Goal: Transaction & Acquisition: Subscribe to service/newsletter

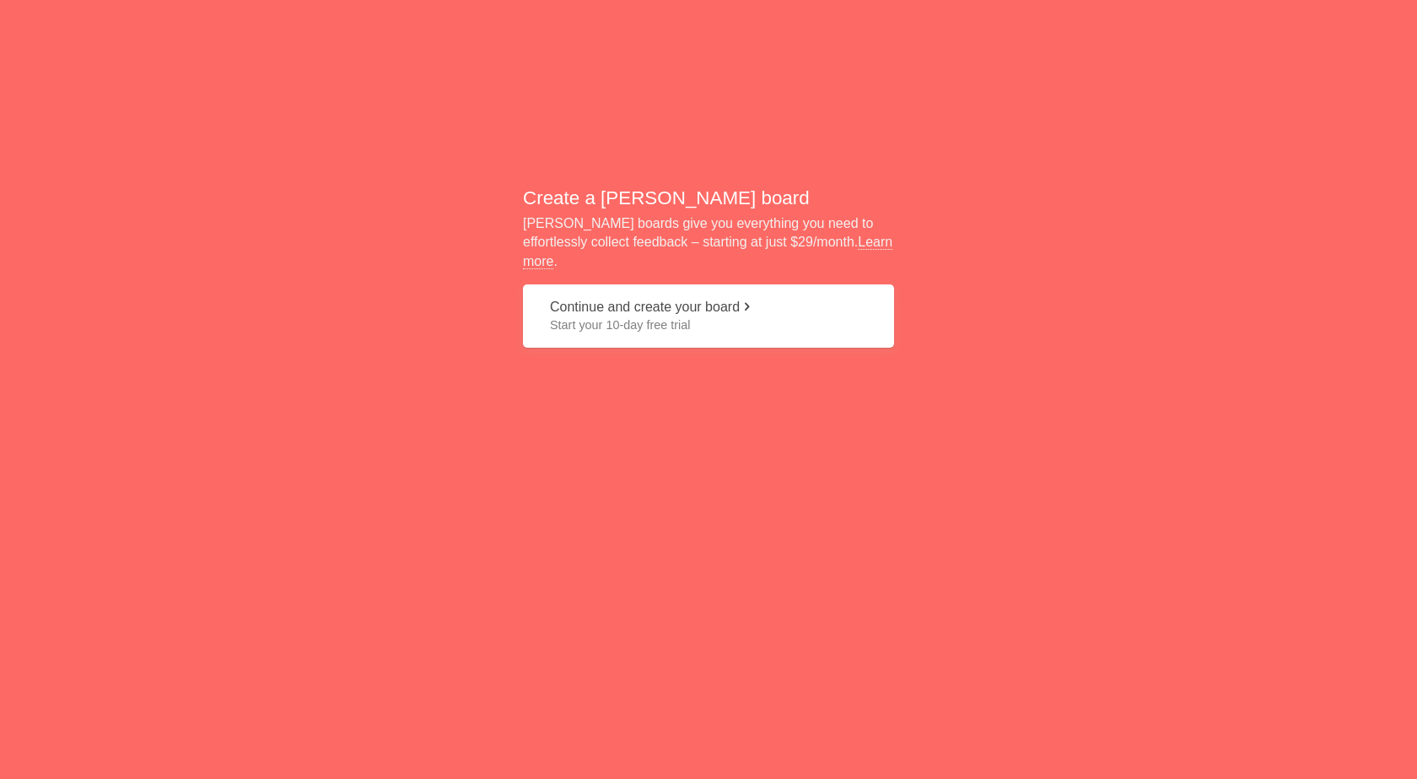
click at [753, 299] on span at bounding box center [746, 305] width 13 height 13
click at [829, 256] on link "Learn more" at bounding box center [707, 252] width 369 height 34
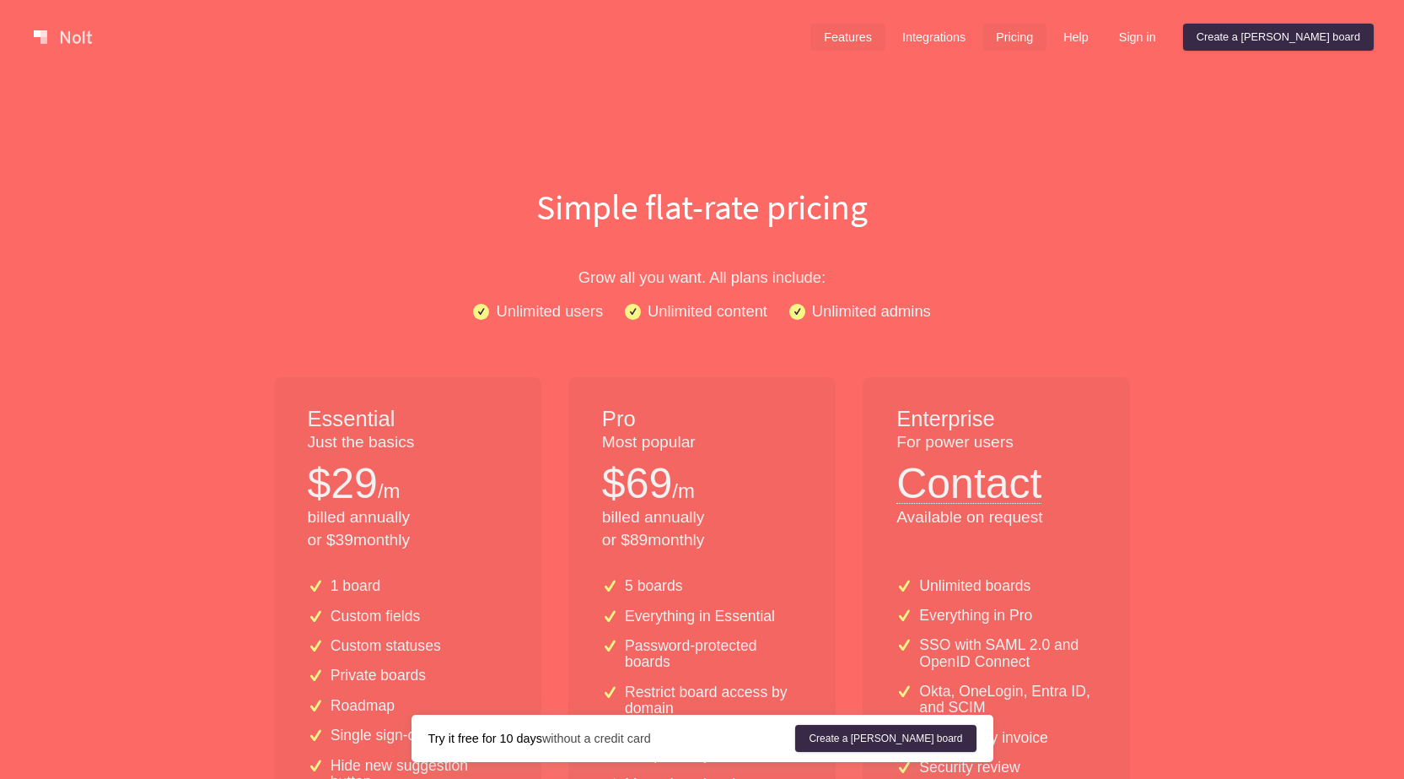
click at [886, 36] on link "Features" at bounding box center [848, 37] width 75 height 27
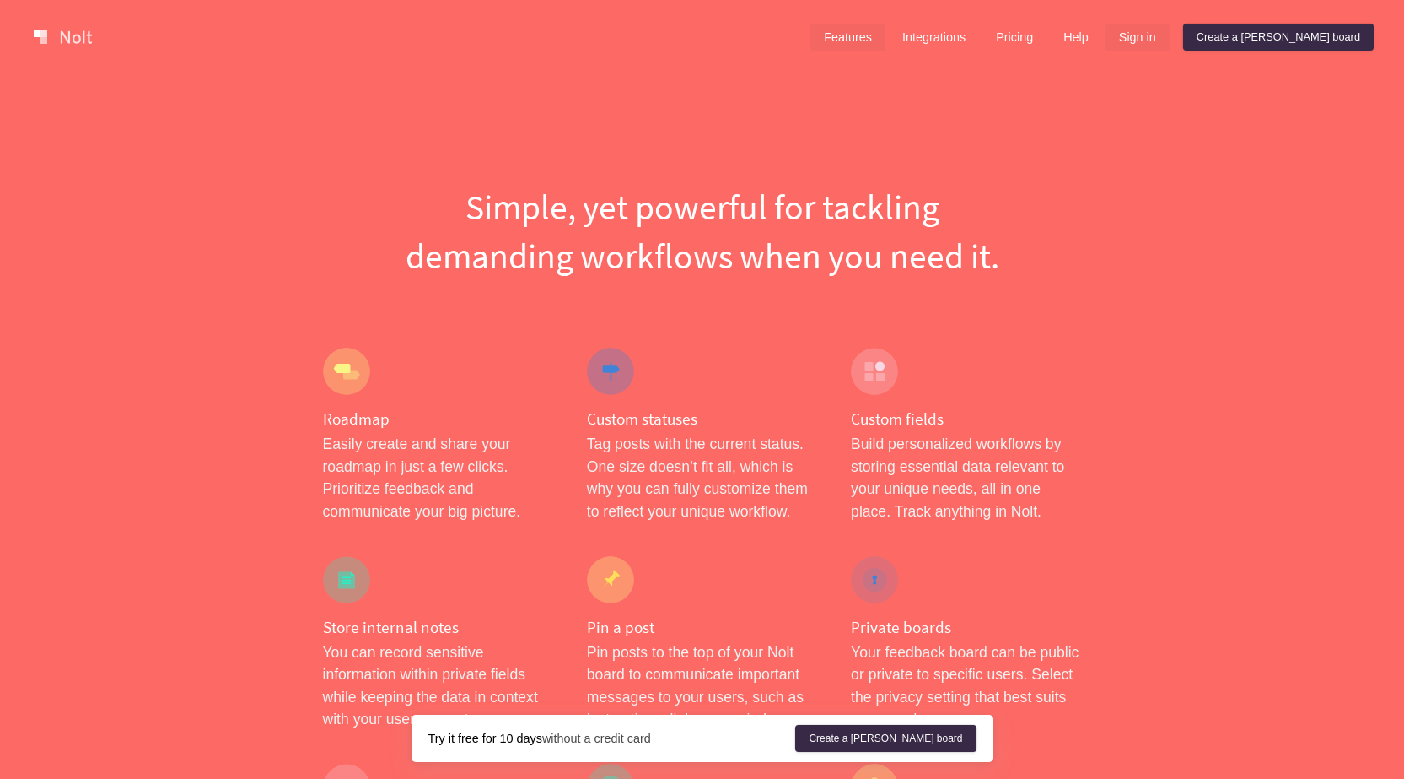
click at [1170, 46] on link "Sign in" at bounding box center [1138, 37] width 64 height 27
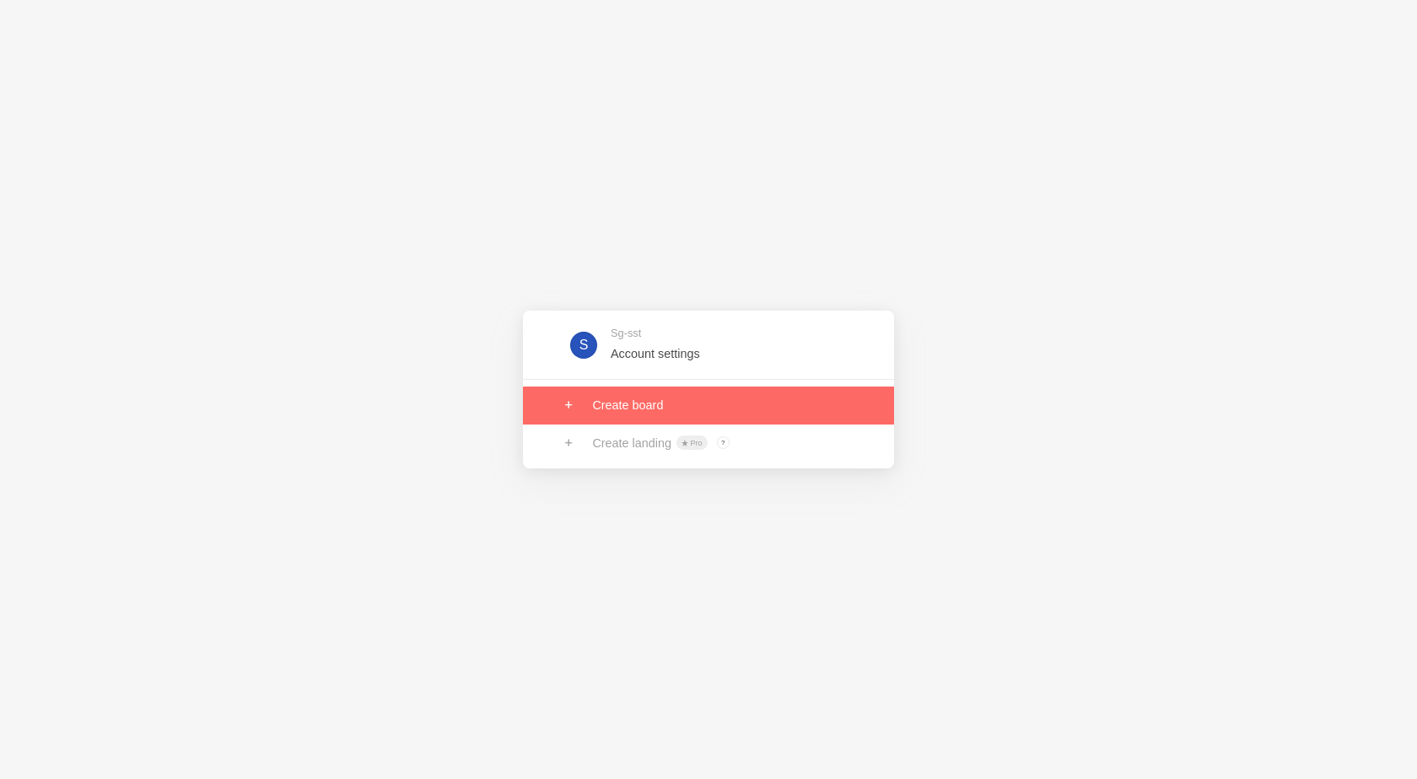
click at [642, 406] on link at bounding box center [708, 404] width 371 height 37
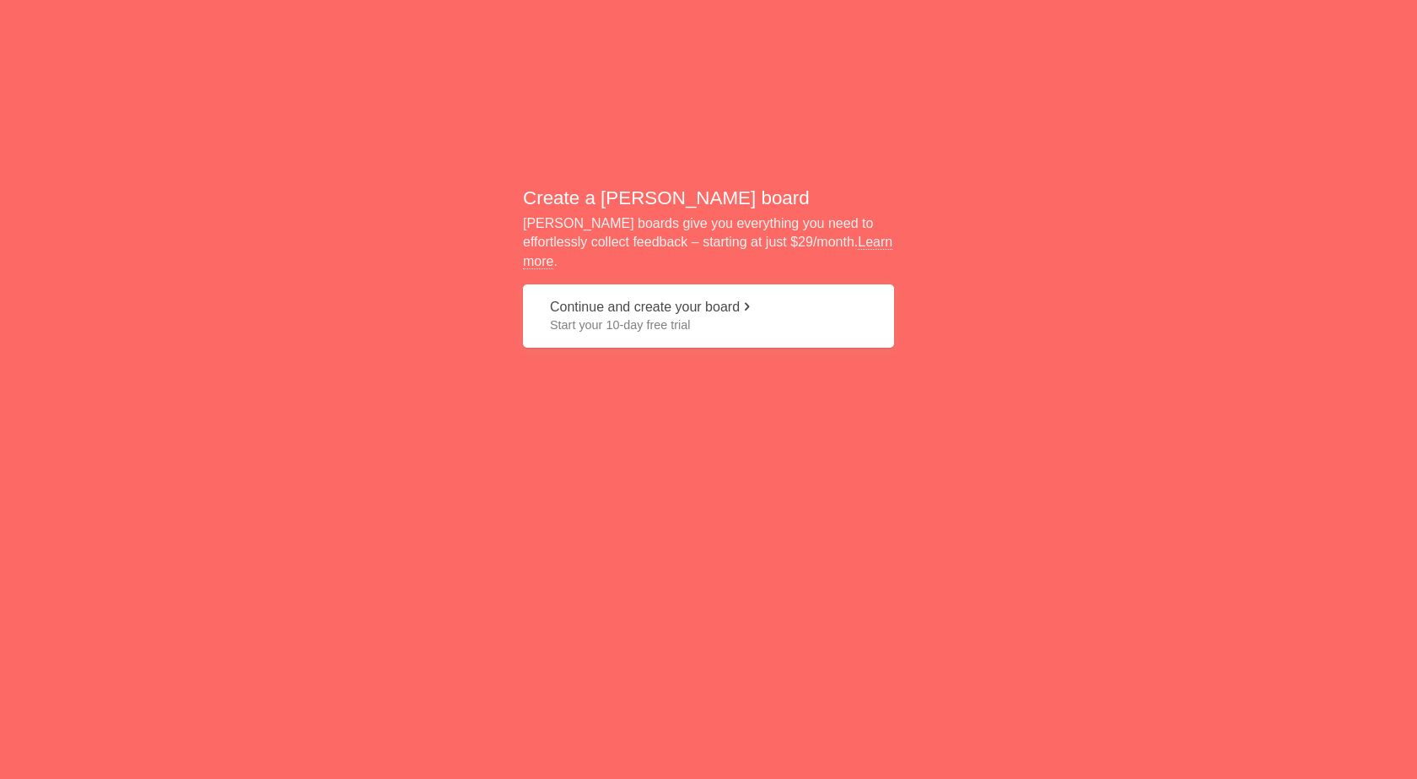
click at [689, 299] on button "Continue and create your board Start your 10-day free trial" at bounding box center [708, 315] width 371 height 63
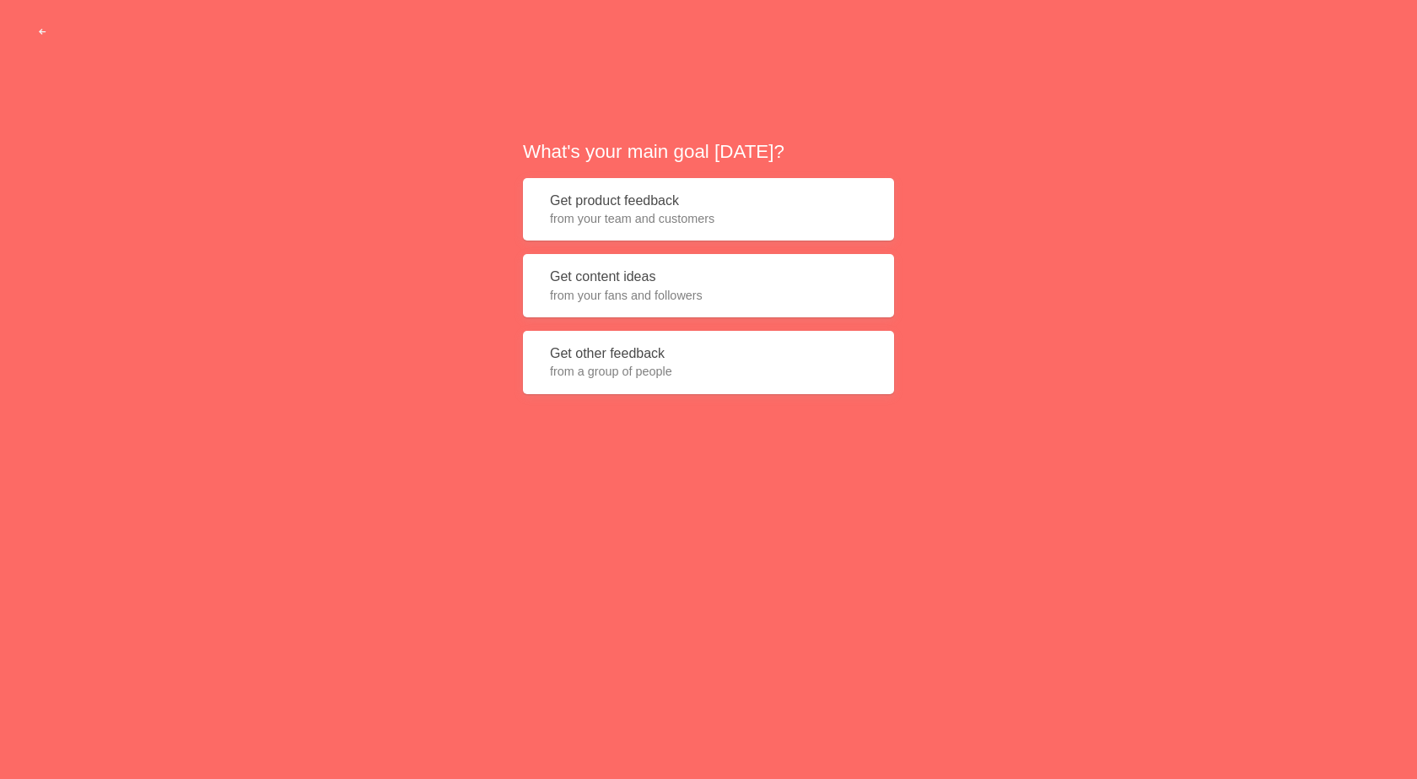
drag, startPoint x: 760, startPoint y: 202, endPoint x: 515, endPoint y: 215, distance: 245.8
click at [511, 217] on div "What's your main goal today? Get product feedback from your team and customers …" at bounding box center [708, 272] width 1417 height 545
drag, startPoint x: 622, startPoint y: 219, endPoint x: 668, endPoint y: 213, distance: 46.9
click at [642, 218] on span "from your team and customers" at bounding box center [708, 218] width 317 height 17
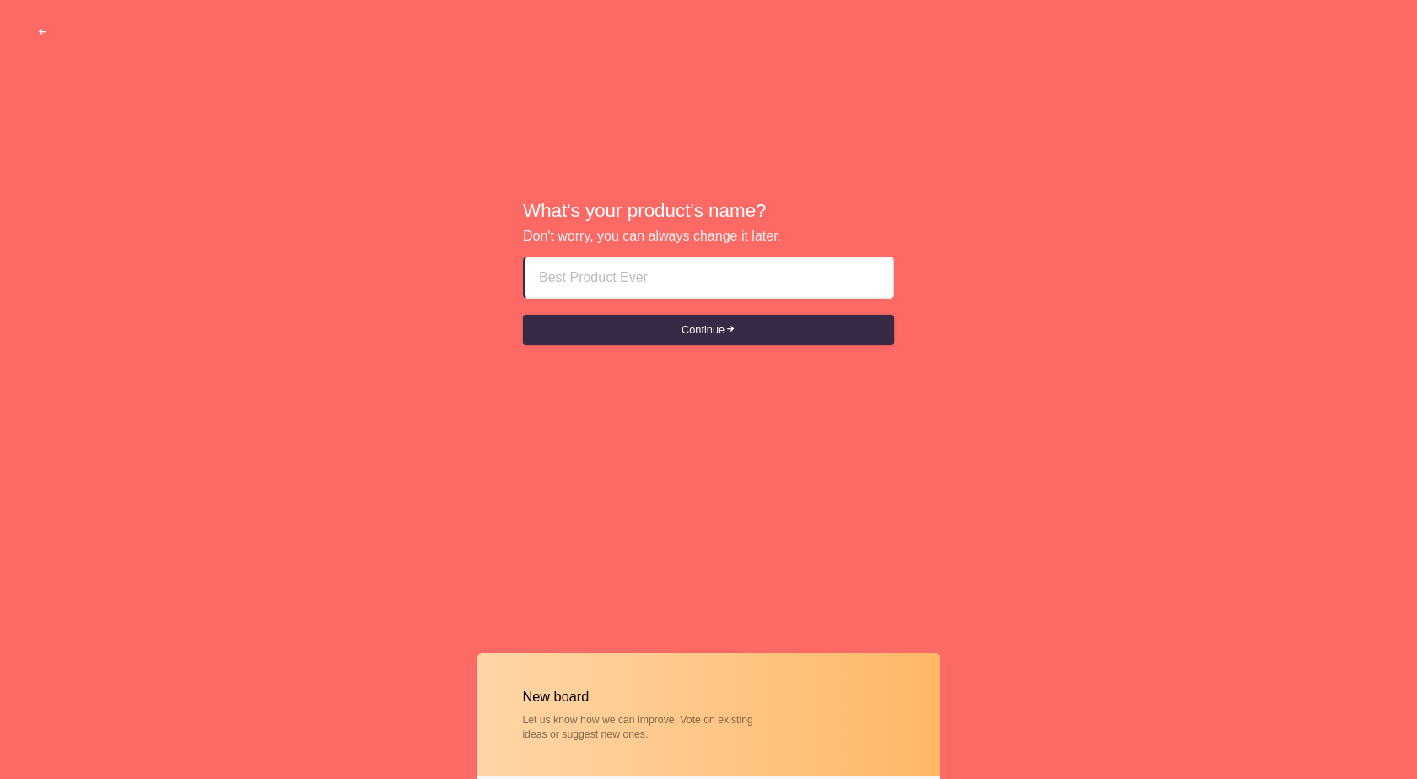
click at [41, 28] on span "button" at bounding box center [42, 32] width 11 height 11
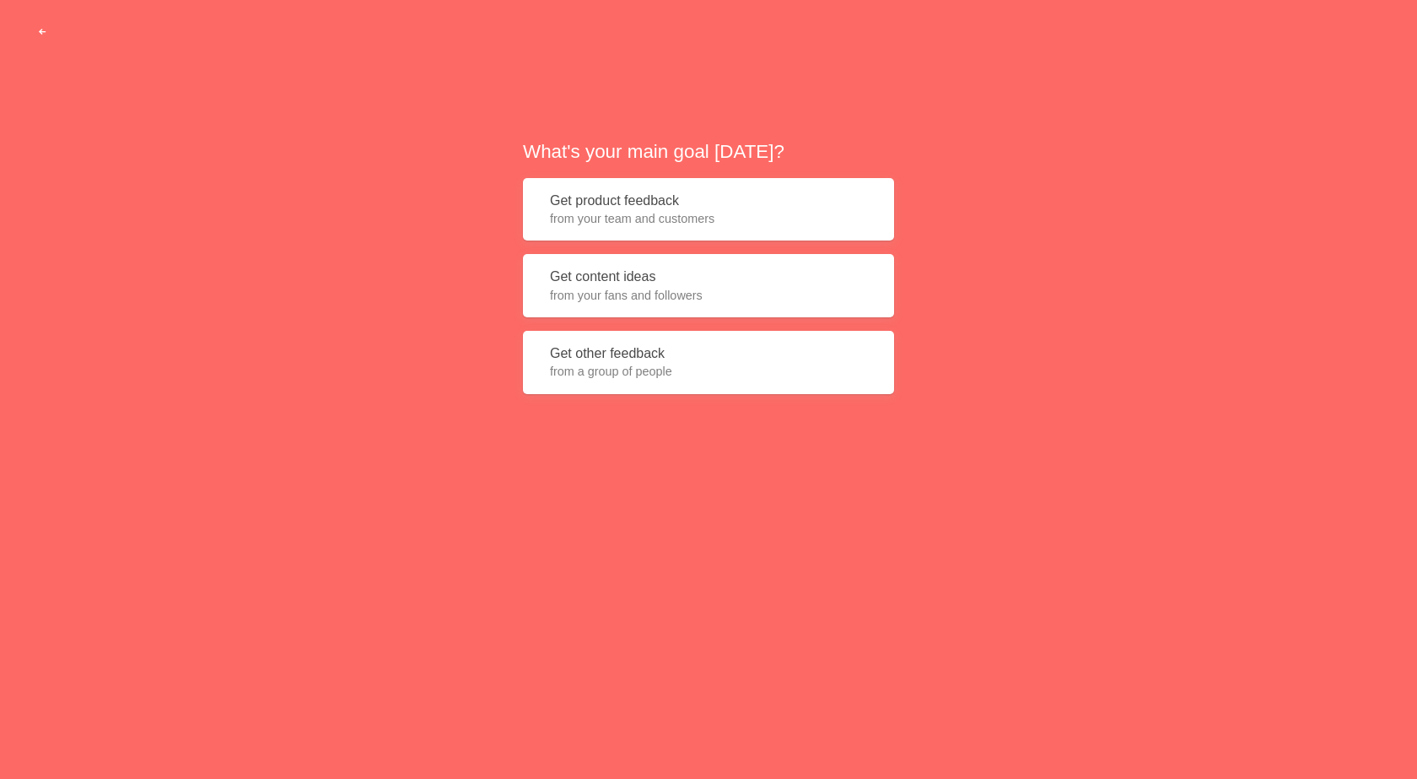
click at [41, 28] on span "button" at bounding box center [42, 32] width 11 height 11
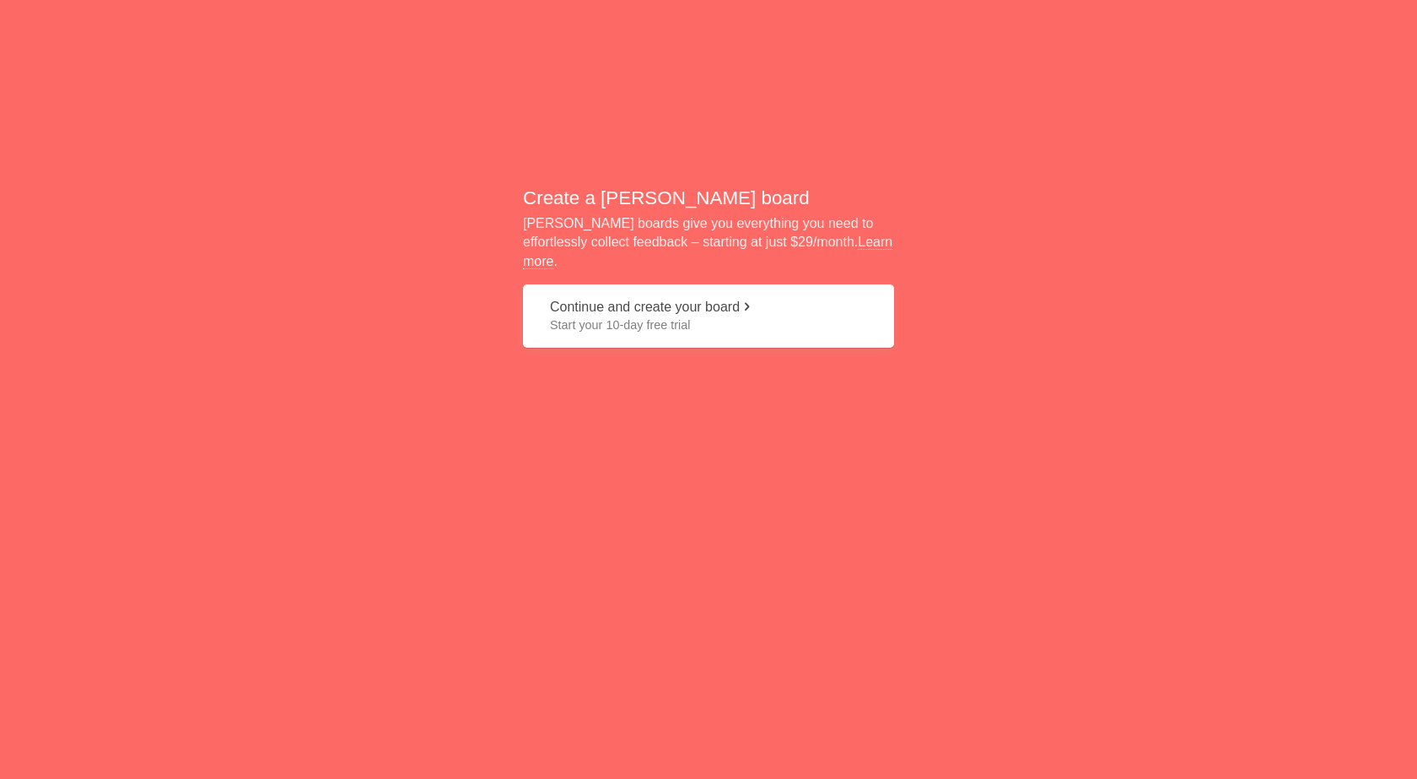
click at [41, 28] on div "Create a Nolt board Nolt boards give you everything you need to effortlessly co…" at bounding box center [708, 272] width 1417 height 545
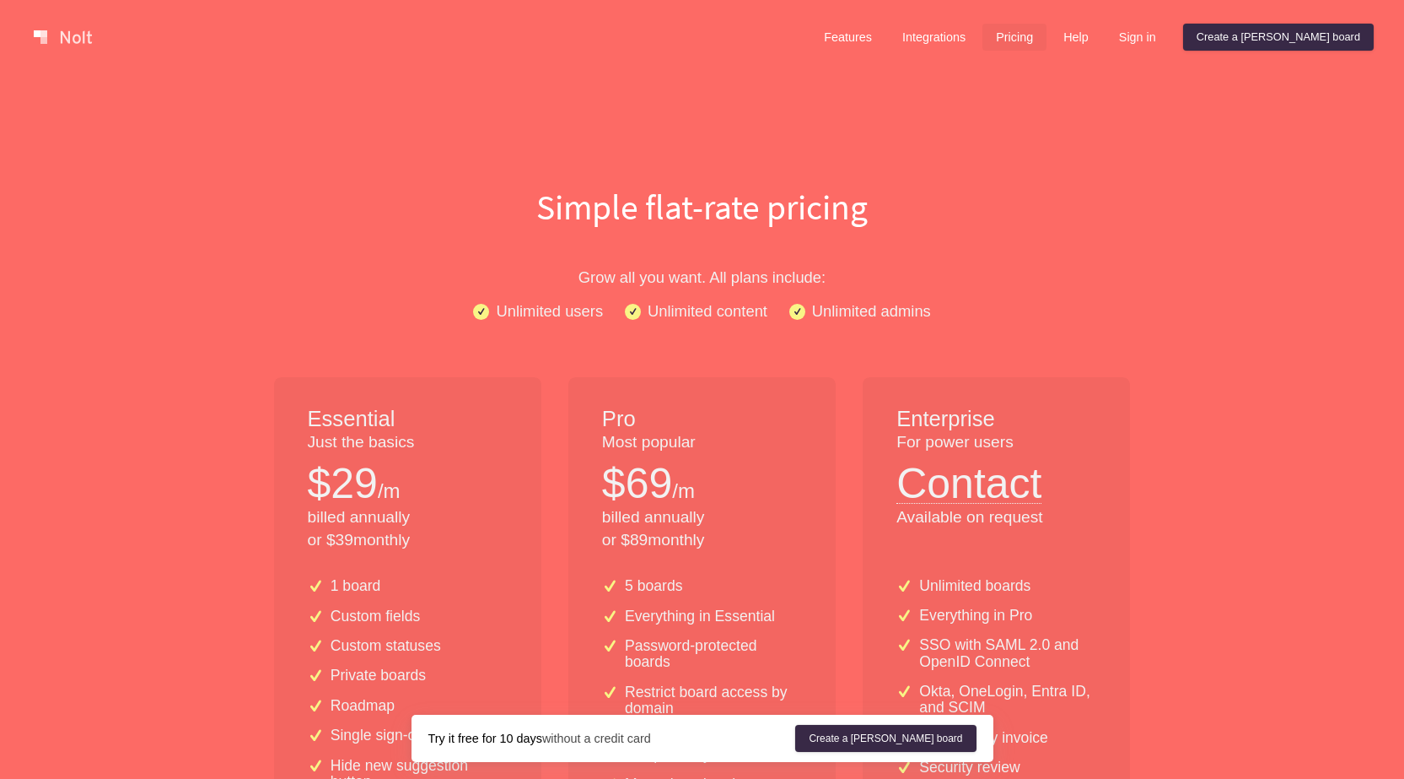
drag, startPoint x: 1319, startPoint y: 30, endPoint x: 818, endPoint y: 92, distance: 504.8
click at [886, 31] on link "Features" at bounding box center [848, 37] width 75 height 27
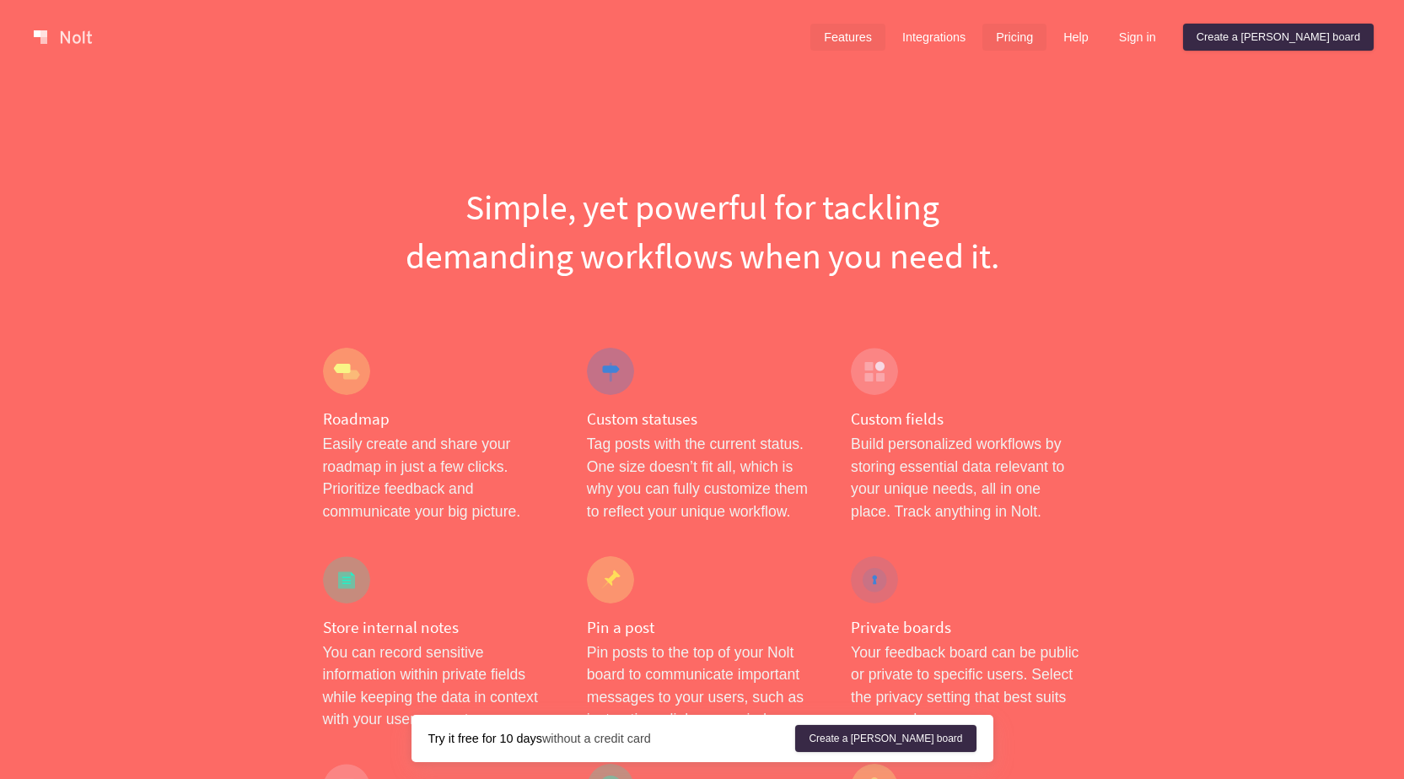
click at [1047, 32] on link "Pricing" at bounding box center [1015, 37] width 64 height 27
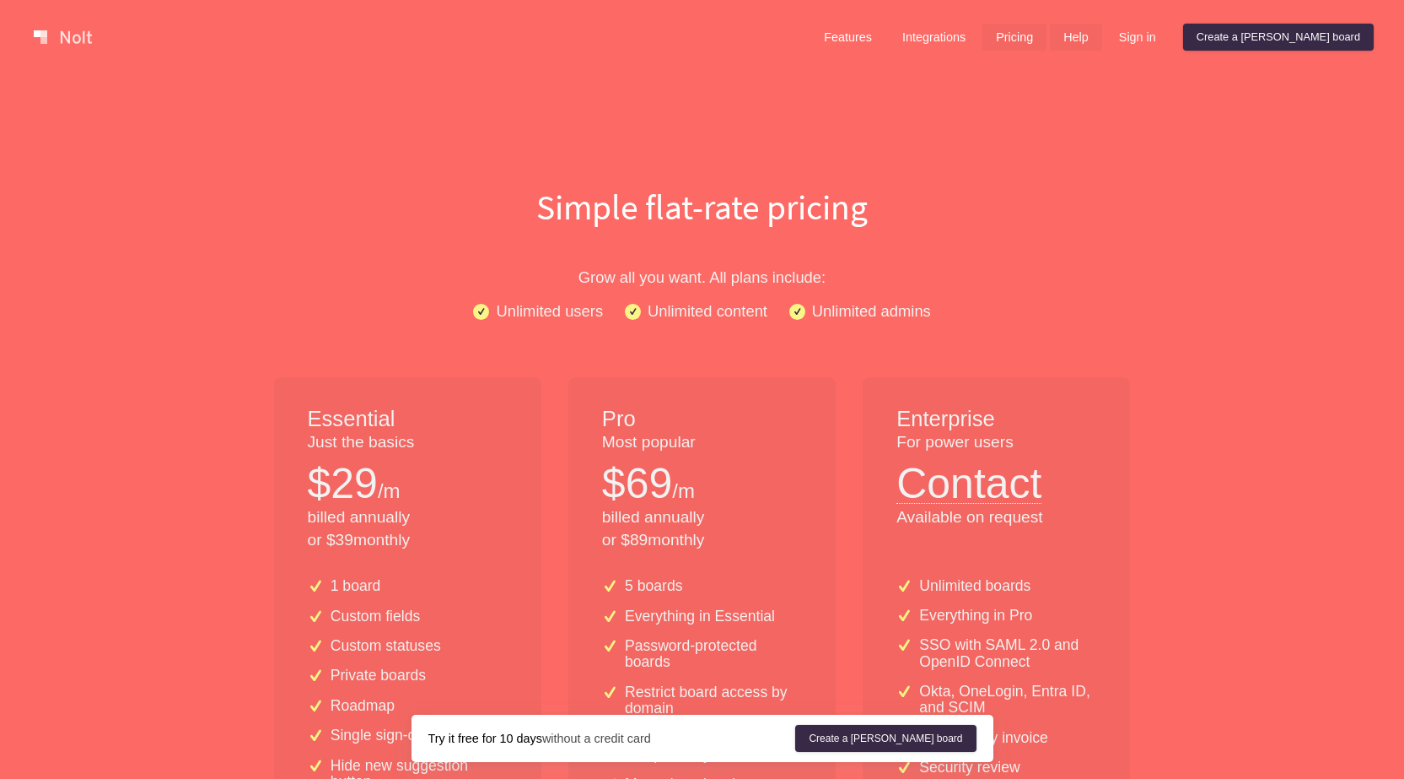
click at [1103, 31] on link "Help" at bounding box center [1076, 37] width 52 height 27
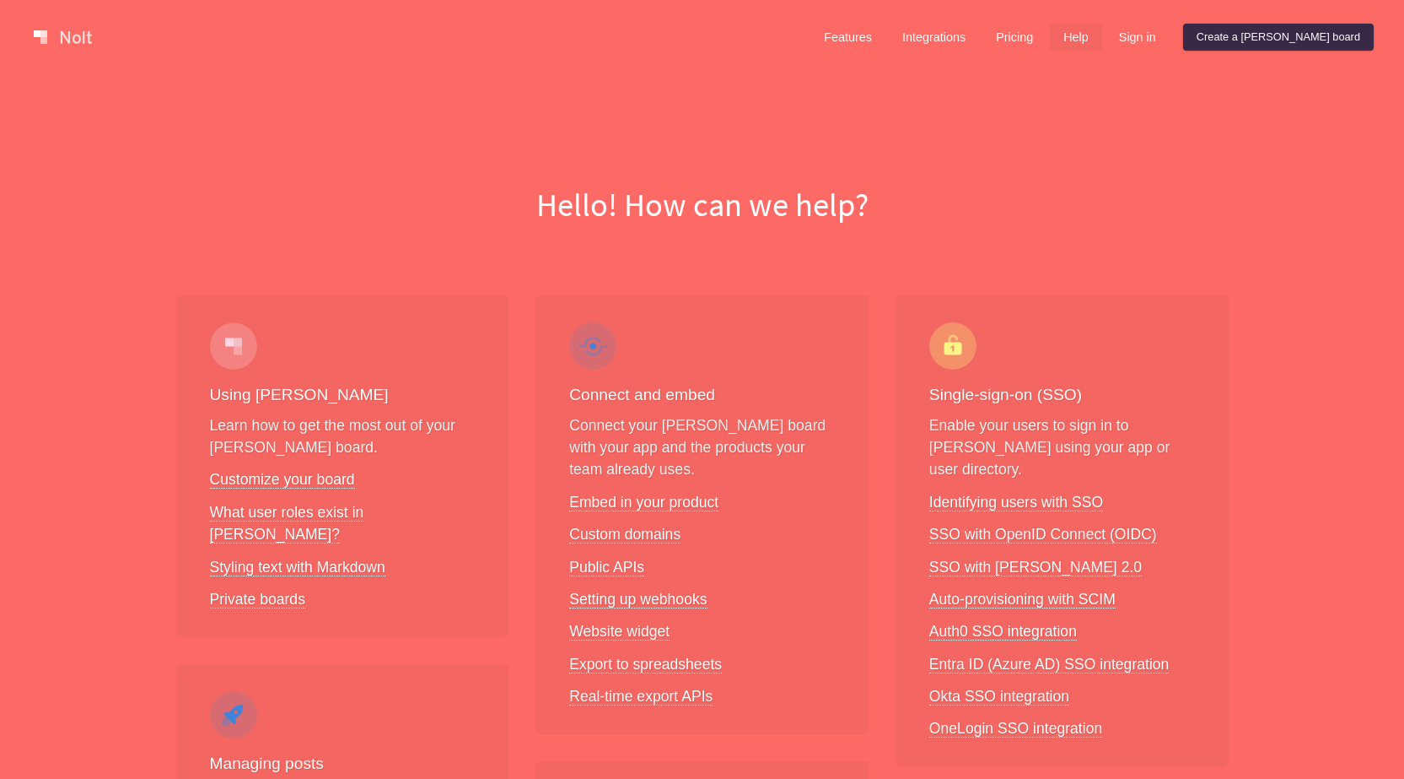
drag, startPoint x: 1416, startPoint y: 2, endPoint x: 801, endPoint y: 111, distance: 625.5
click at [801, 111] on div "Hello! How can we help?" at bounding box center [702, 151] width 1404 height 154
click at [1047, 38] on link "Pricing" at bounding box center [1015, 37] width 64 height 27
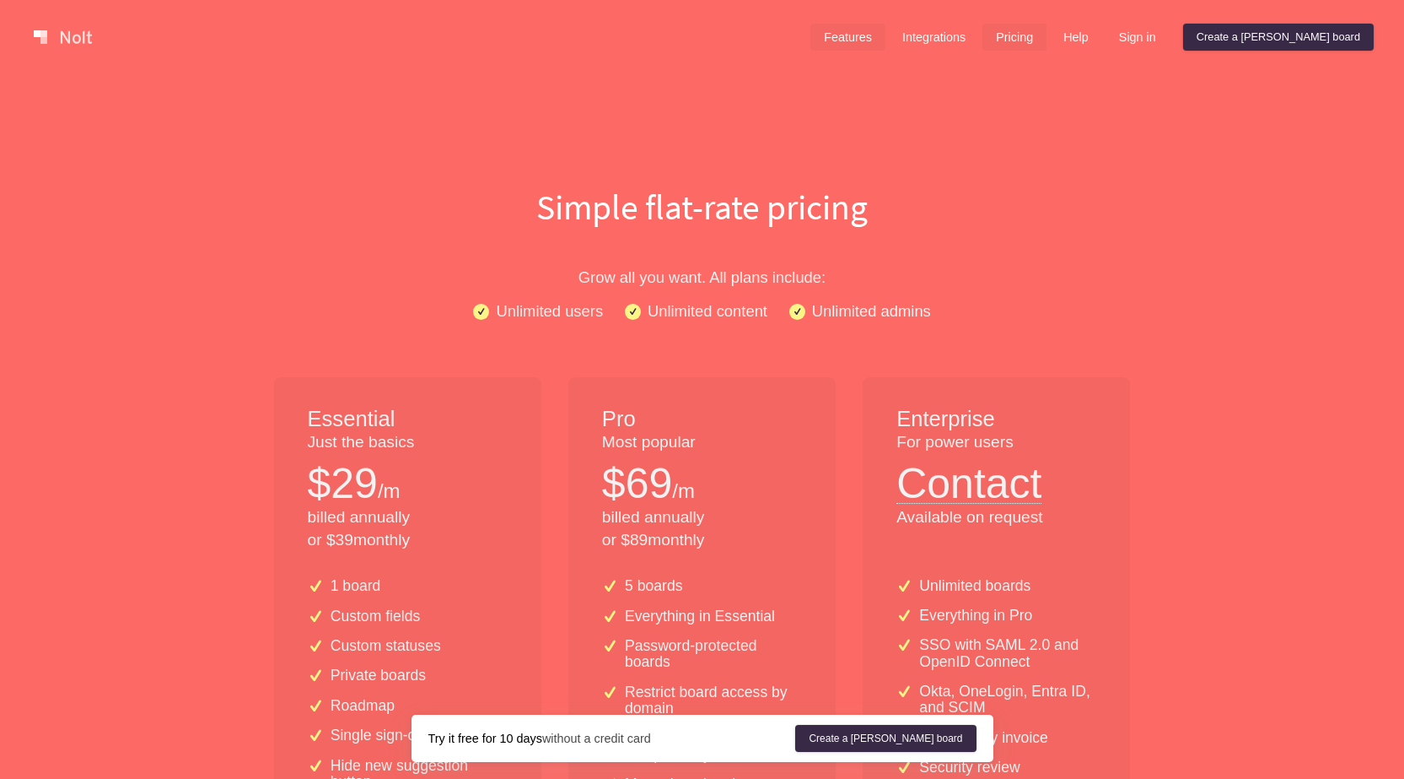
click at [886, 39] on link "Features" at bounding box center [848, 37] width 75 height 27
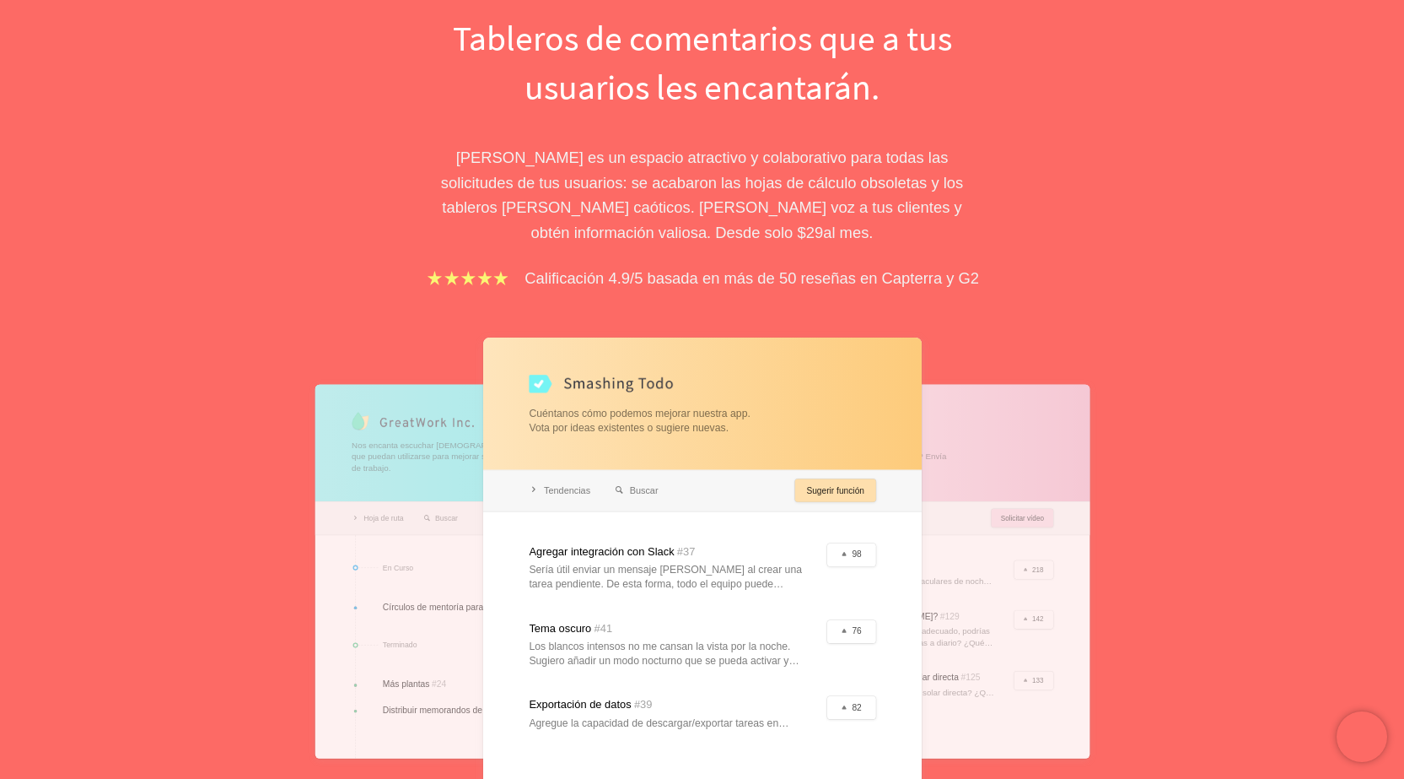
scroll to position [84, 0]
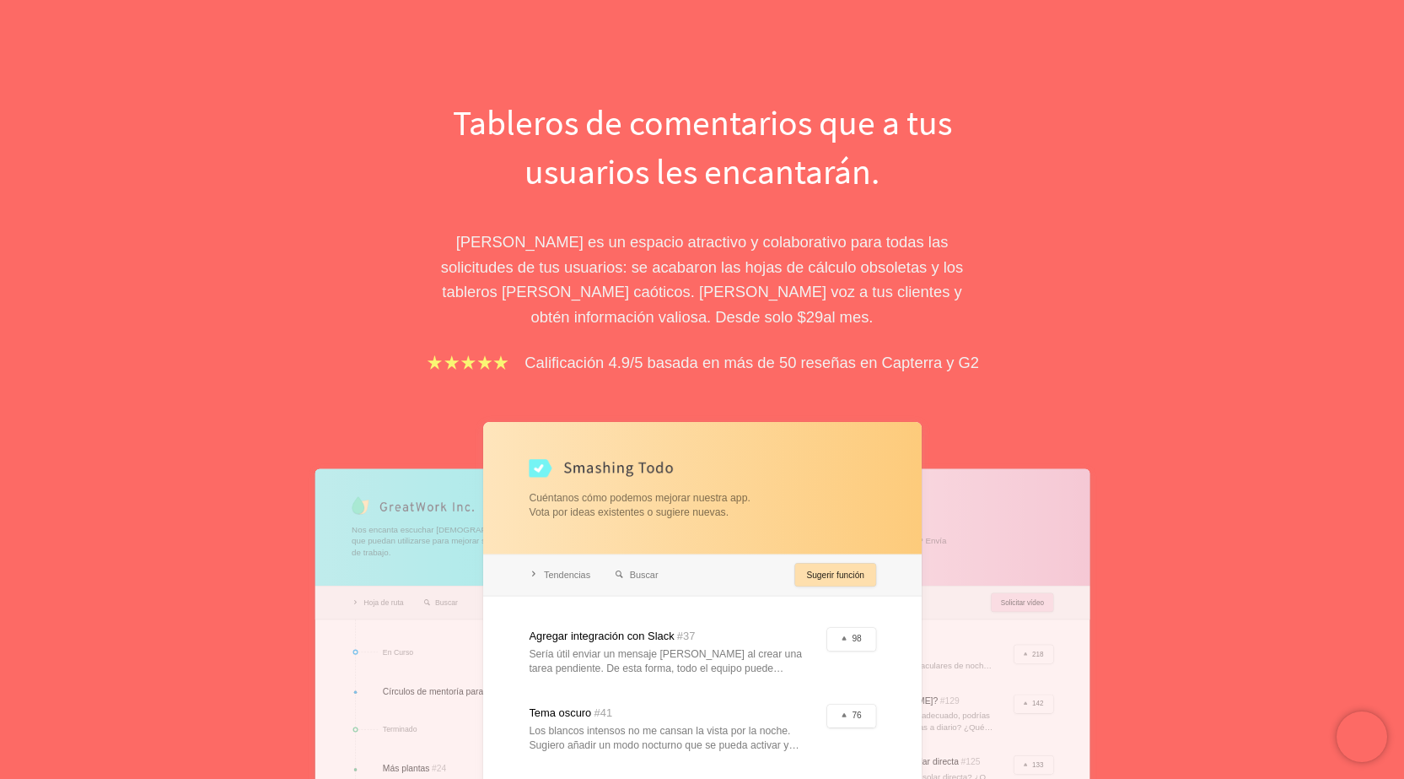
click at [899, 288] on font "[PERSON_NAME] es un espacio atractivo y colaborativo para todas las solicitudes…" at bounding box center [702, 279] width 523 height 92
